Goal: Information Seeking & Learning: Learn about a topic

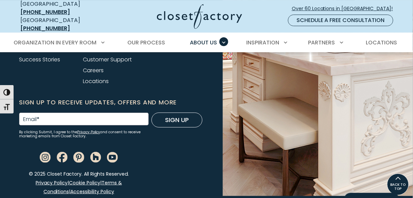
scroll to position [1810, 0]
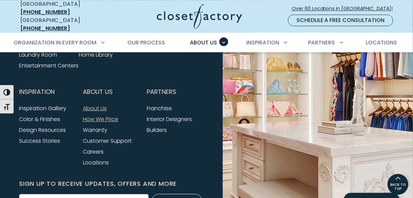
click at [96, 115] on link "How We Price" at bounding box center [100, 119] width 35 height 8
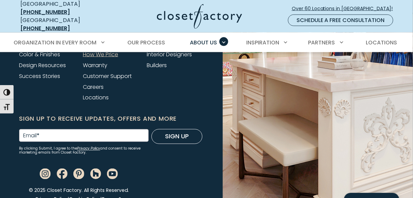
scroll to position [1545, 0]
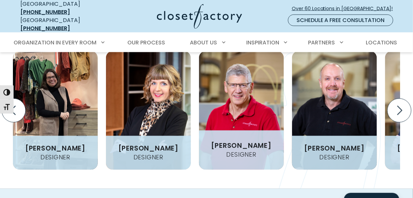
scroll to position [869, 0]
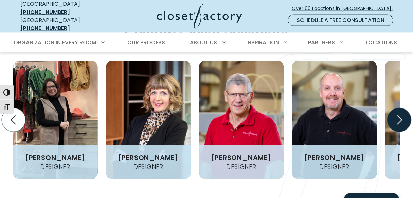
click at [410, 108] on icon "Next slide" at bounding box center [399, 120] width 24 height 24
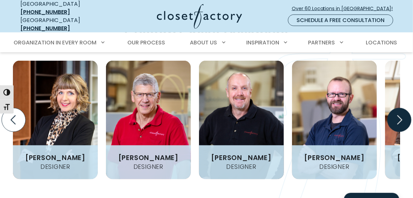
click at [410, 108] on icon "Next slide" at bounding box center [399, 120] width 24 height 24
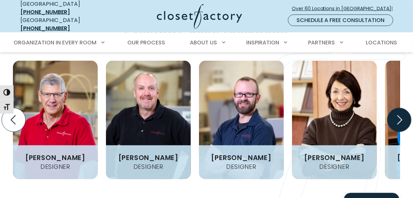
click at [410, 108] on icon "Next slide" at bounding box center [399, 120] width 24 height 24
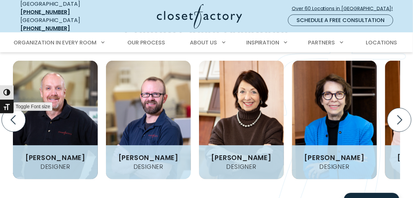
click at [20, 108] on span "Toggle Font size" at bounding box center [33, 106] width 39 height 8
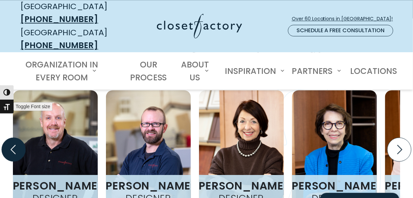
scroll to position [1112, 0]
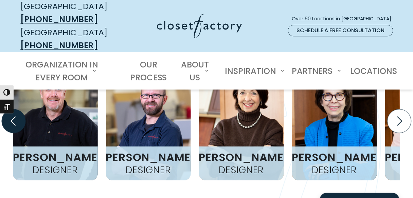
click at [18, 113] on icon "Previous slide" at bounding box center [14, 121] width 24 height 24
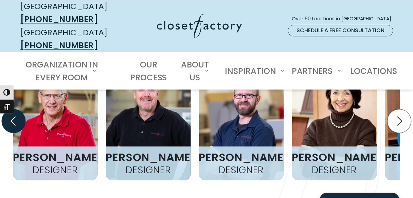
click at [18, 113] on icon "Previous slide" at bounding box center [14, 121] width 24 height 24
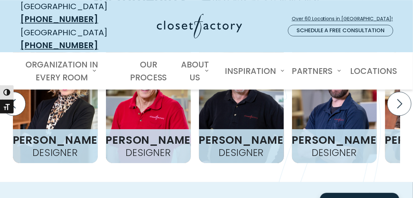
scroll to position [1139, 0]
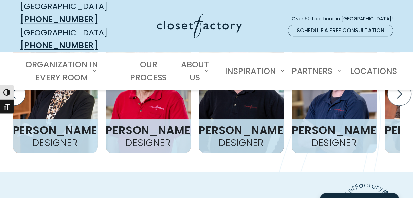
click at [95, 152] on div "Sacramento’s Award-Winning Custom Closet Designers Megan Bose Designer Sandi Es…" at bounding box center [206, 68] width 413 height 210
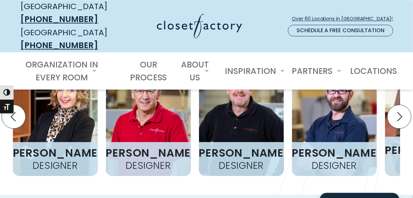
scroll to position [1085, 0]
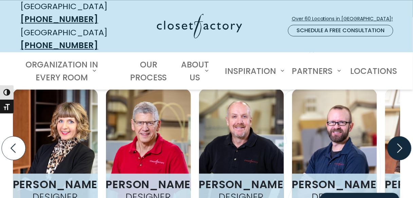
click at [397, 136] on icon "Next slide" at bounding box center [399, 148] width 24 height 24
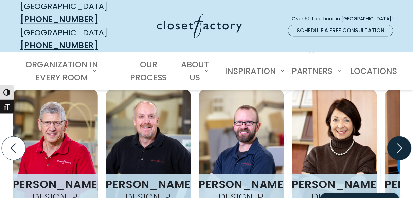
click at [397, 136] on icon "Next slide" at bounding box center [399, 148] width 24 height 24
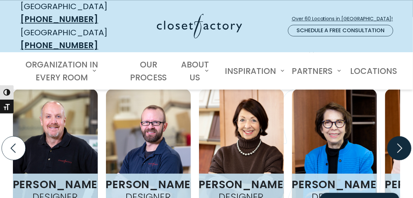
click at [397, 136] on icon "Next slide" at bounding box center [399, 148] width 24 height 24
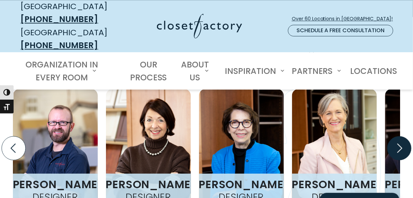
click at [397, 136] on icon "Next slide" at bounding box center [399, 148] width 24 height 24
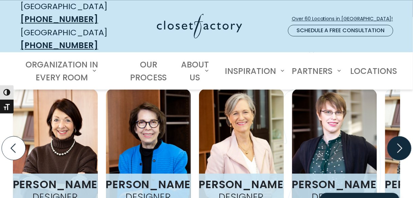
click at [397, 136] on icon "Next slide" at bounding box center [399, 148] width 24 height 24
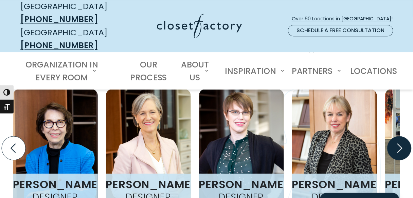
click at [397, 136] on icon "Next slide" at bounding box center [399, 148] width 24 height 24
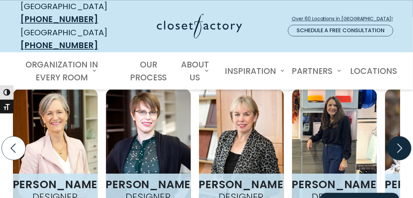
click at [397, 136] on icon "Next slide" at bounding box center [399, 148] width 24 height 24
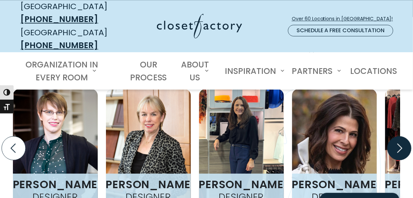
click at [397, 136] on icon "Next slide" at bounding box center [399, 148] width 24 height 24
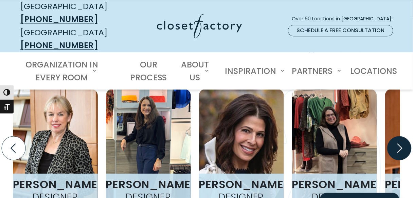
click at [397, 136] on icon "Next slide" at bounding box center [399, 148] width 24 height 24
